Goal: Task Accomplishment & Management: Use online tool/utility

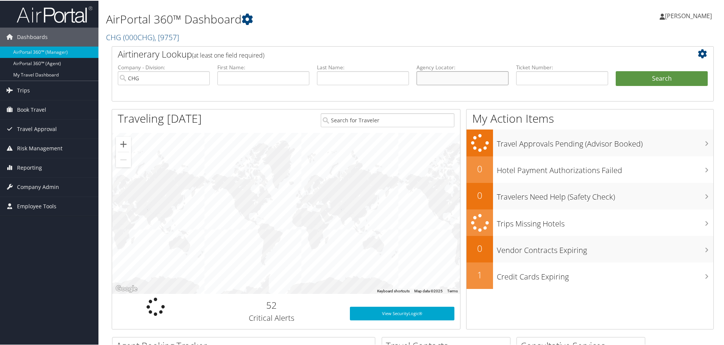
click at [430, 73] on input "text" at bounding box center [463, 77] width 92 height 14
click at [438, 78] on input "text" at bounding box center [463, 77] width 92 height 14
click at [439, 74] on input "text" at bounding box center [463, 77] width 92 height 14
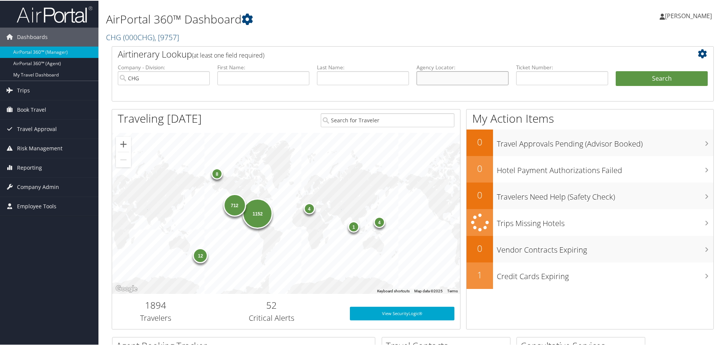
click at [435, 73] on input "text" at bounding box center [463, 77] width 92 height 14
paste input "KDAEXH"
type input "KDAEXH"
click at [639, 77] on button "Search" at bounding box center [662, 77] width 92 height 15
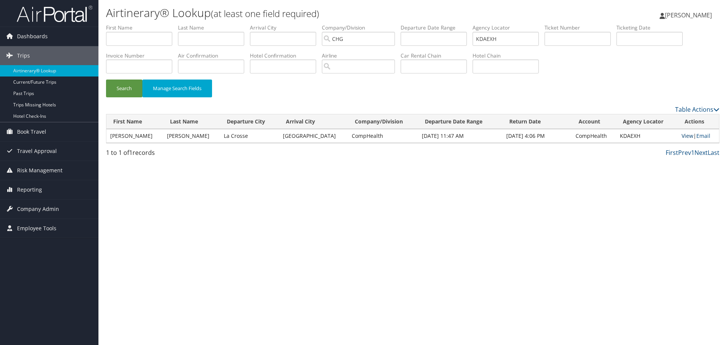
click at [683, 136] on link "View" at bounding box center [688, 135] width 12 height 7
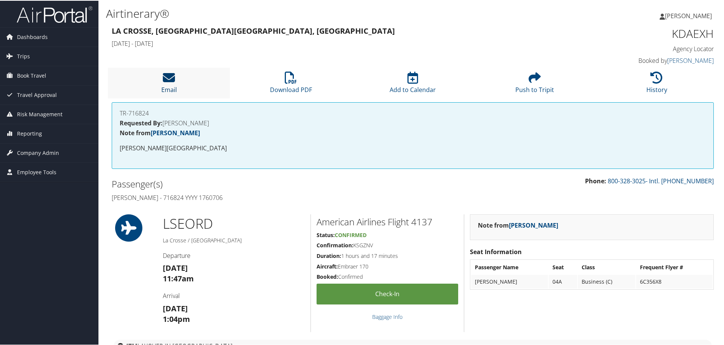
click at [168, 77] on icon at bounding box center [169, 77] width 12 height 12
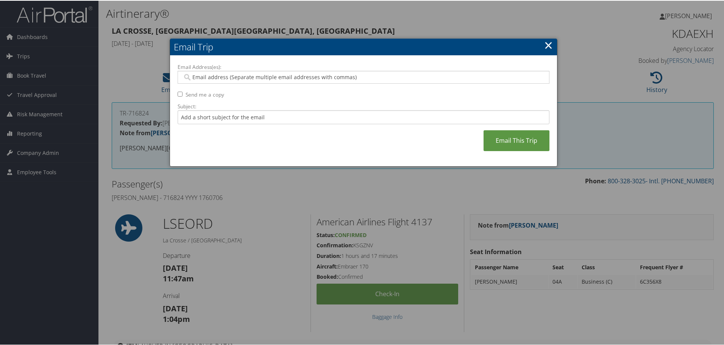
click at [214, 78] on input "Email Address(es):" at bounding box center [364, 77] width 362 height 8
type input "tom"
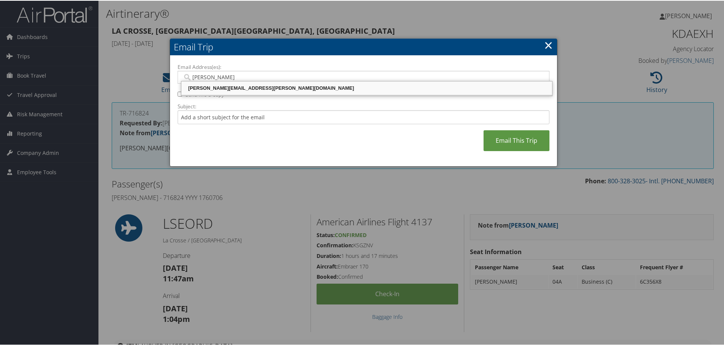
click at [285, 89] on div "TOM.KLEIN@CHGHEALTHCARE.COM" at bounding box center [367, 88] width 369 height 8
type input "TOM.KLEIN@CHGHEALTHCARE.COM"
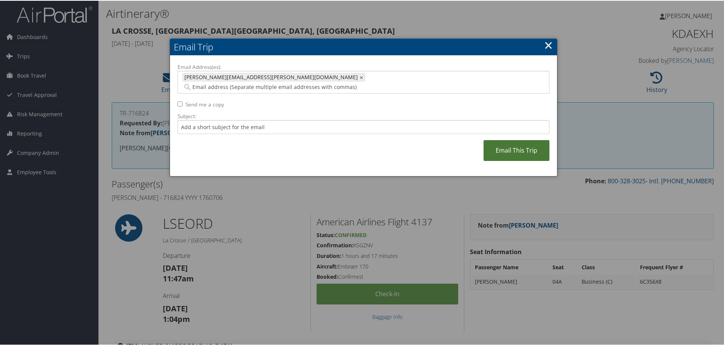
click at [514, 140] on link "Email This Trip" at bounding box center [517, 149] width 66 height 21
